Goal: Entertainment & Leisure: Consume media (video, audio)

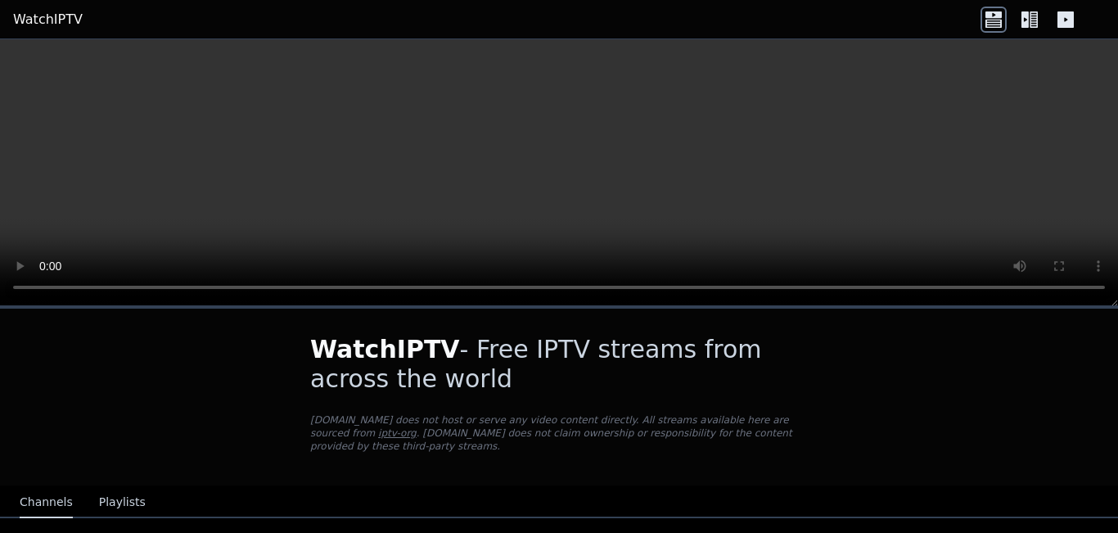
click at [955, 7] on header "WatchIPTV" at bounding box center [559, 19] width 1118 height 39
click at [1032, 26] on icon at bounding box center [1034, 19] width 8 height 16
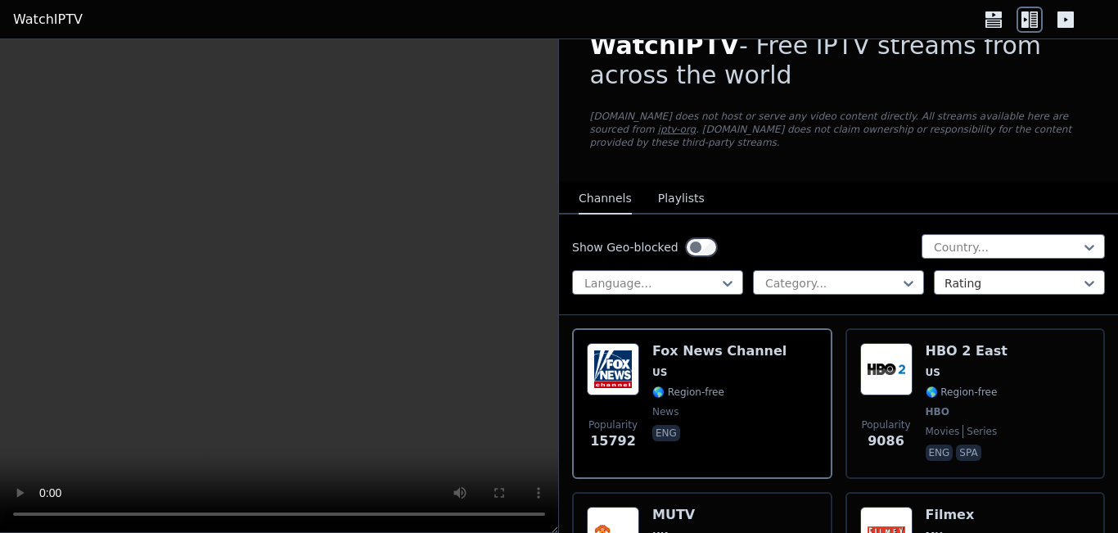
scroll to position [73, 0]
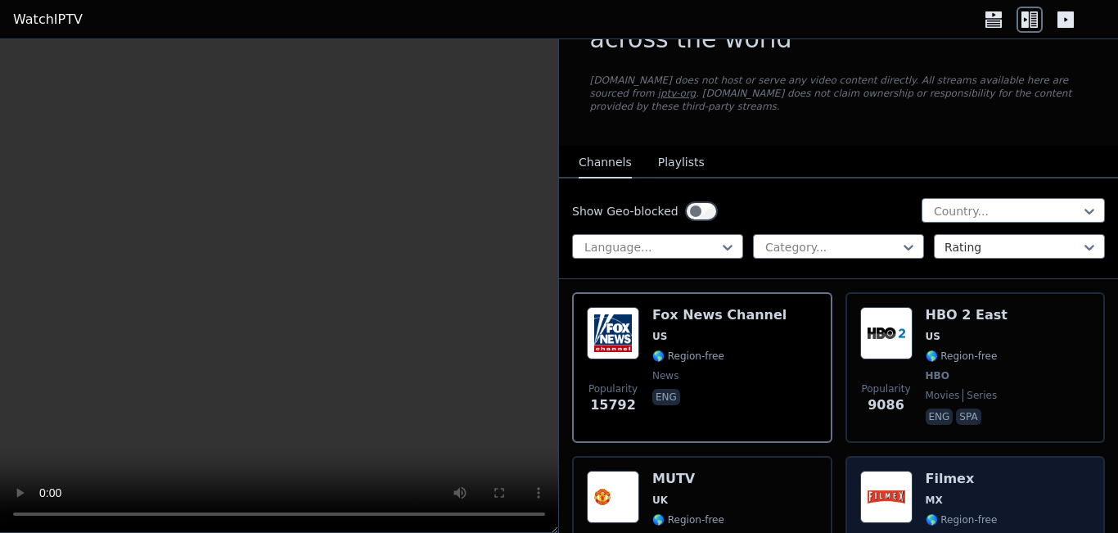
click at [862, 480] on img at bounding box center [886, 497] width 52 height 52
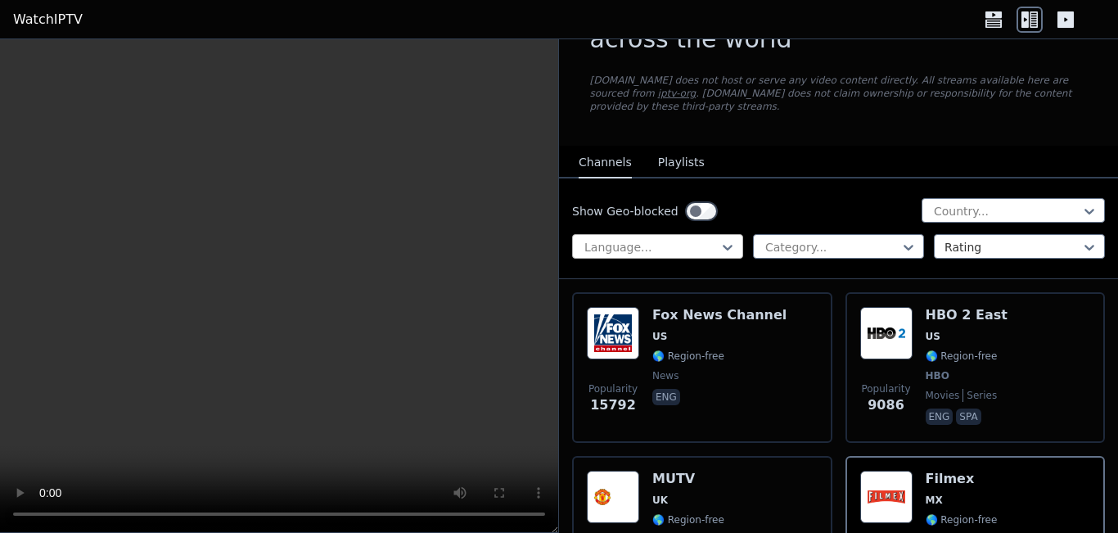
click at [629, 239] on div at bounding box center [651, 247] width 137 height 16
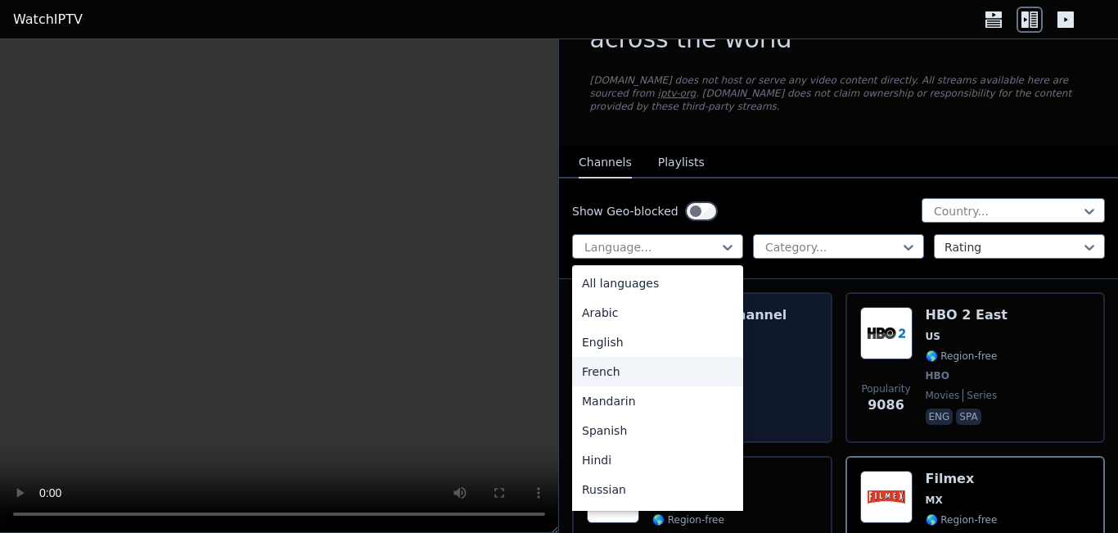
click at [682, 360] on div "French" at bounding box center [657, 371] width 171 height 29
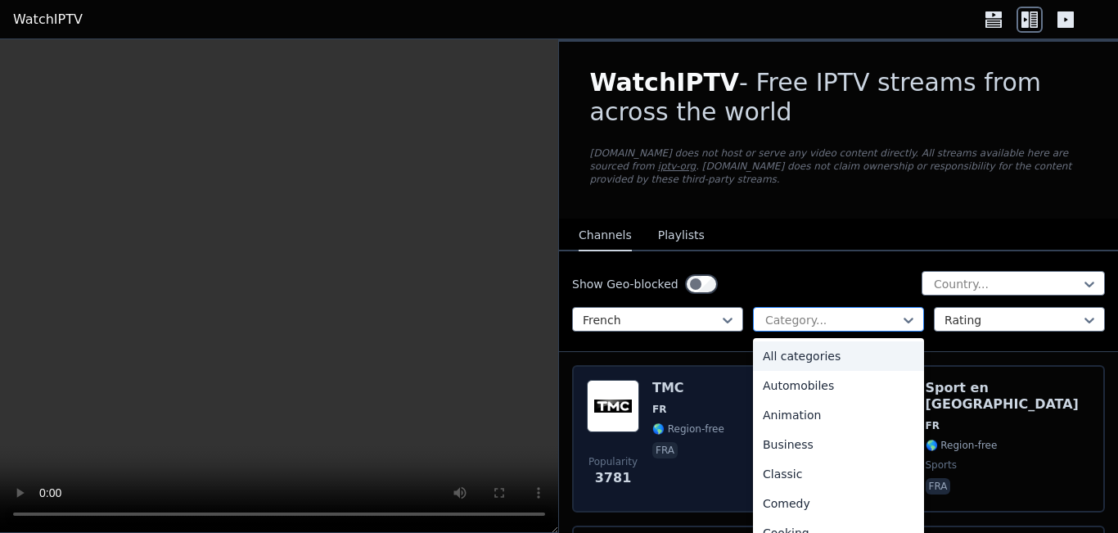
click at [777, 312] on div at bounding box center [832, 320] width 137 height 16
click at [651, 429] on div "Popularity 3781 TMC FR 🌎 Region-free fra" at bounding box center [702, 439] width 231 height 118
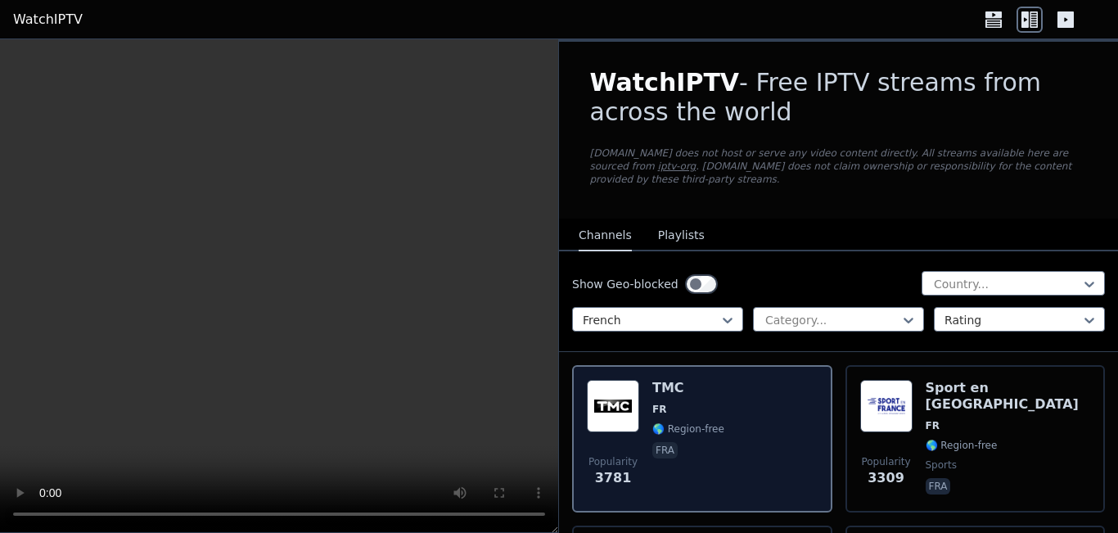
click at [651, 429] on div "Popularity 3781 TMC FR 🌎 Region-free fra" at bounding box center [702, 439] width 231 height 118
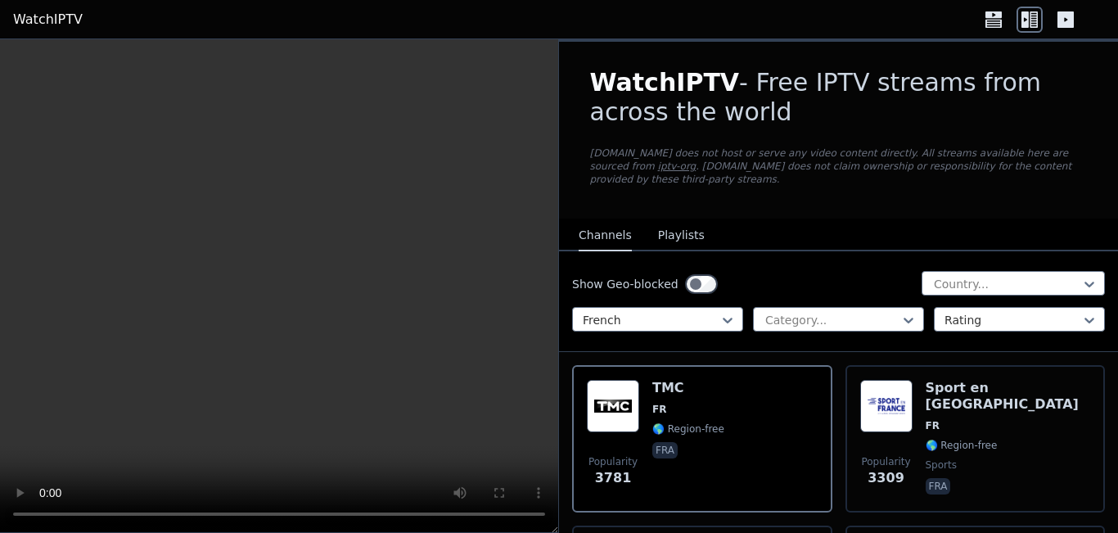
click at [685, 456] on div "TMC FR 🌎 Region-free fra" at bounding box center [688, 439] width 72 height 118
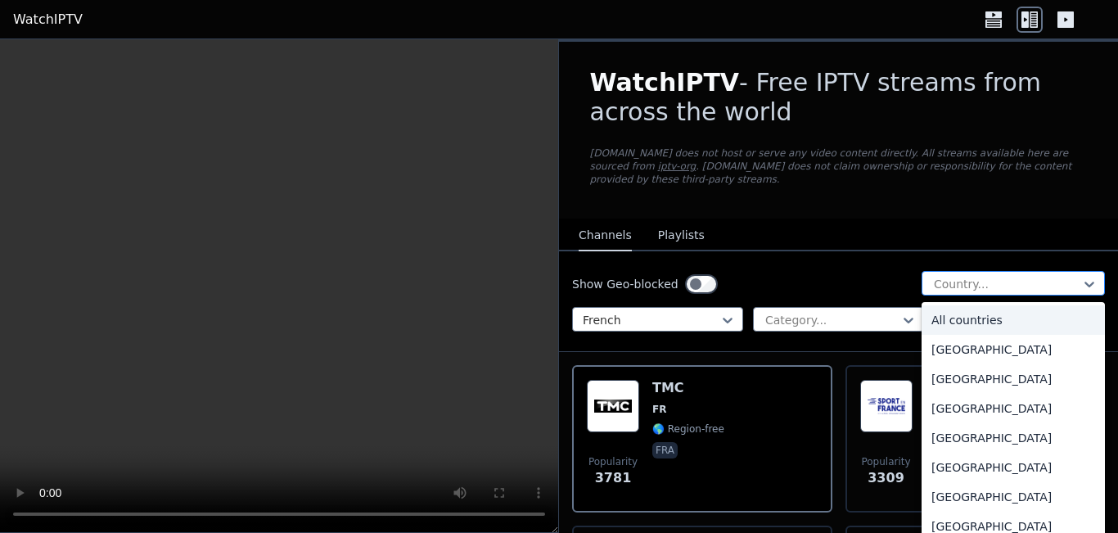
click at [981, 276] on div at bounding box center [1006, 284] width 149 height 16
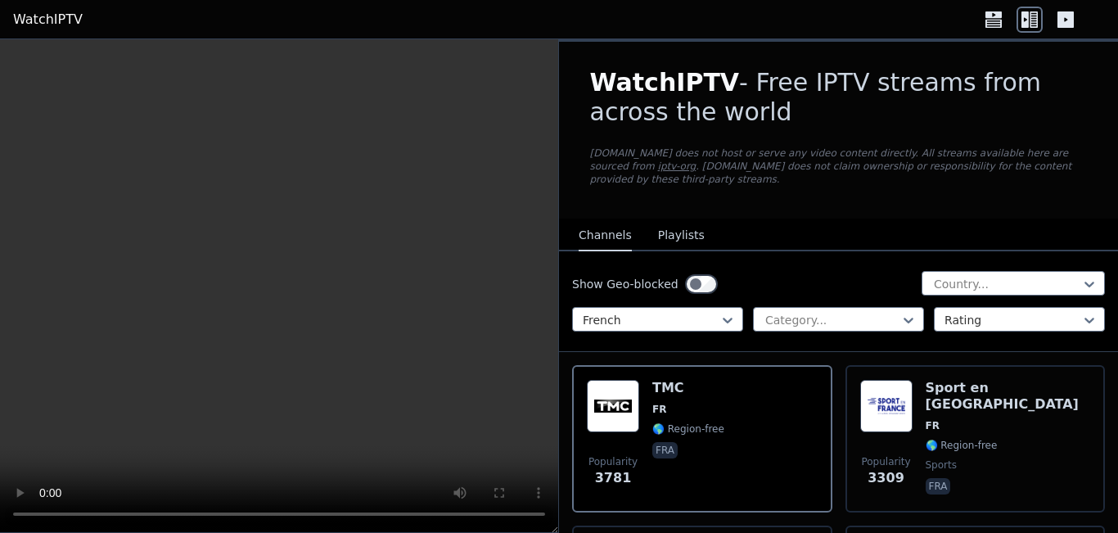
click at [1052, 16] on div at bounding box center [1029, 20] width 98 height 26
click at [1062, 16] on icon at bounding box center [1065, 19] width 16 height 16
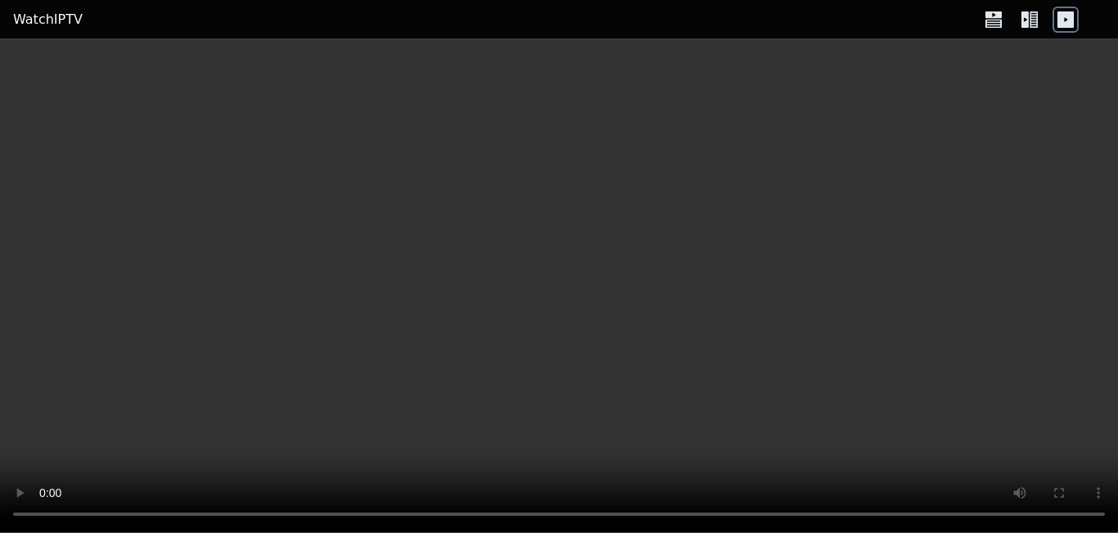
click at [1024, 10] on icon at bounding box center [1029, 20] width 26 height 26
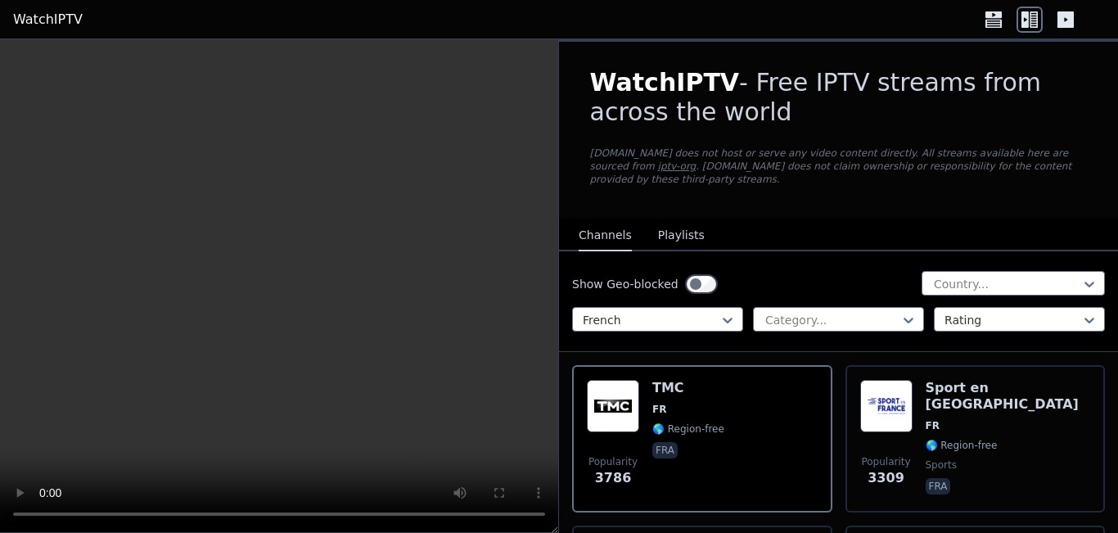
click at [259, 386] on video at bounding box center [279, 285] width 558 height 493
click at [663, 220] on button "Playlists" at bounding box center [681, 235] width 47 height 31
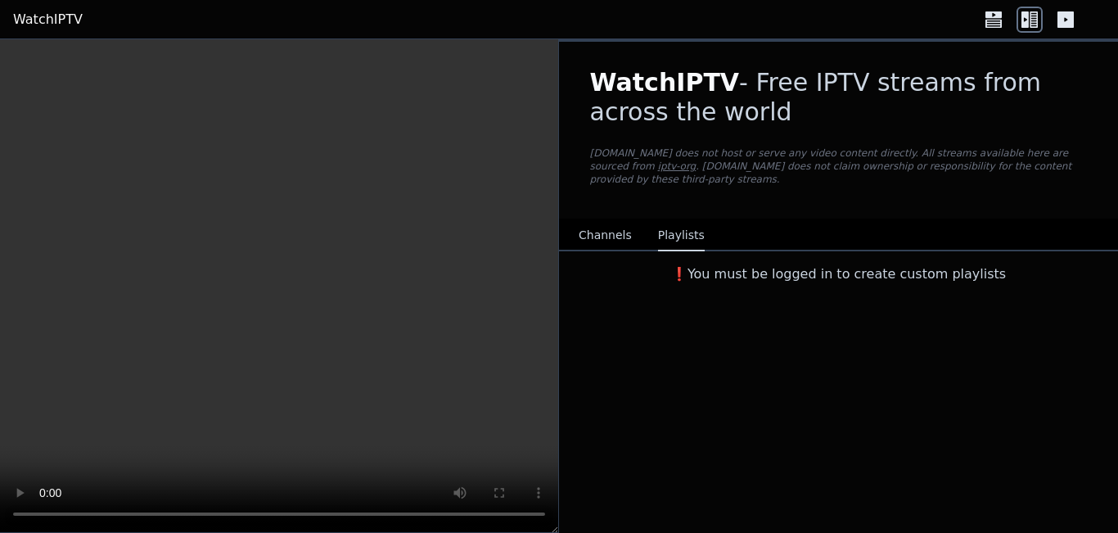
click at [628, 225] on div "Channels Playlists" at bounding box center [641, 235] width 152 height 31
click at [581, 220] on button "Channels" at bounding box center [605, 235] width 53 height 31
